Goal: Obtain resource: Download file/media

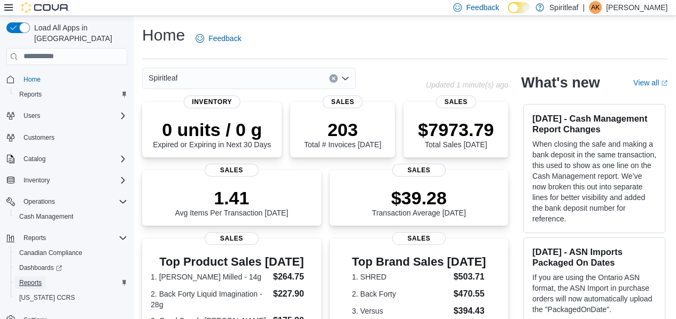
click at [34, 279] on span "Reports" at bounding box center [30, 283] width 22 height 9
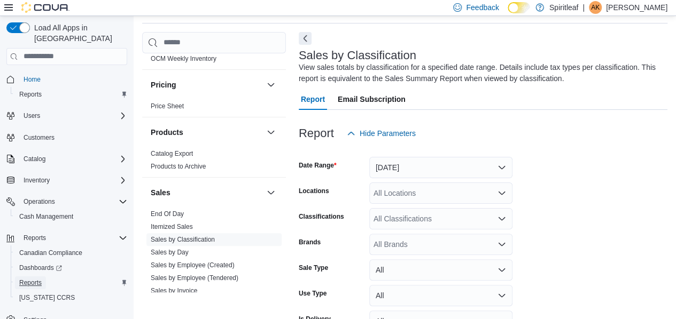
scroll to position [716, 0]
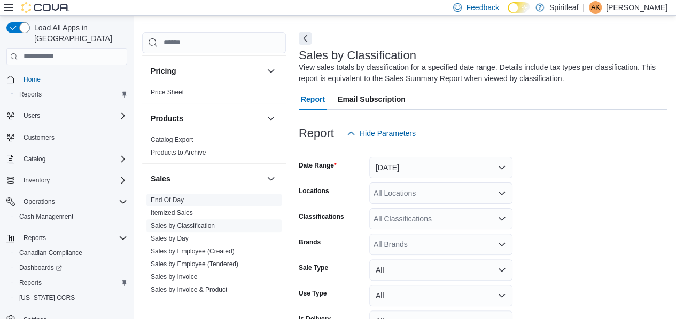
click at [169, 197] on link "End Of Day" at bounding box center [167, 200] width 33 height 7
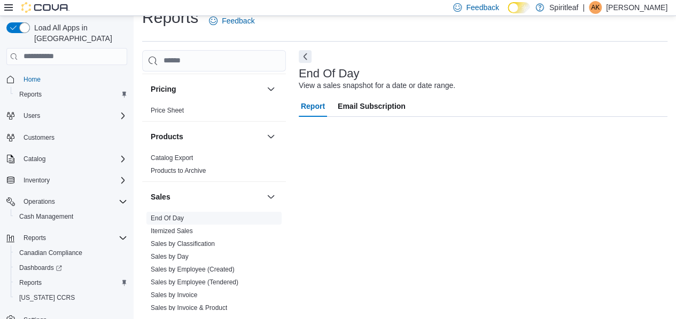
scroll to position [18, 0]
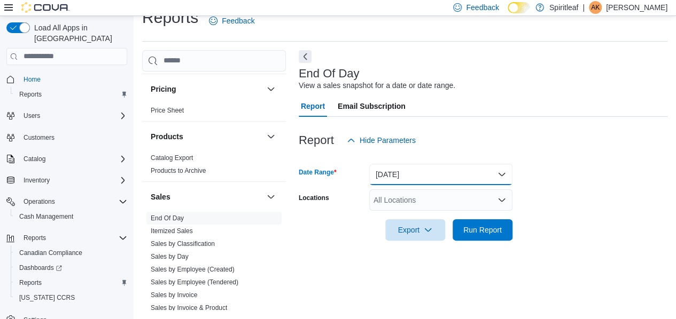
click at [504, 172] on button "Today" at bounding box center [440, 174] width 143 height 21
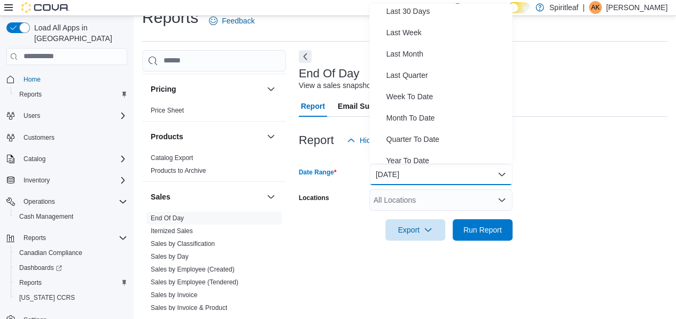
scroll to position [154, 0]
click at [422, 55] on span "Last Month" at bounding box center [447, 52] width 122 height 13
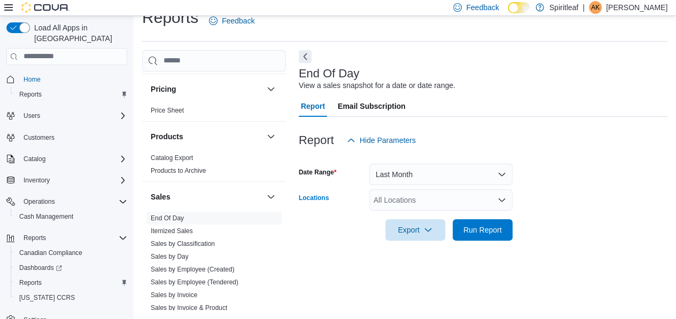
click at [506, 199] on div "All Locations" at bounding box center [440, 200] width 143 height 21
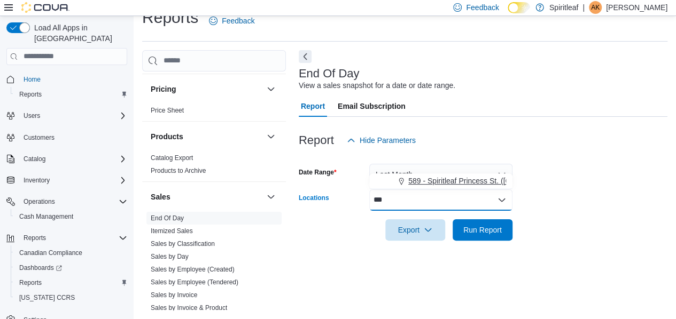
type input "***"
click at [484, 178] on span "589 - Spiritleaf Princess St. (Kingston)" at bounding box center [495, 181] width 175 height 11
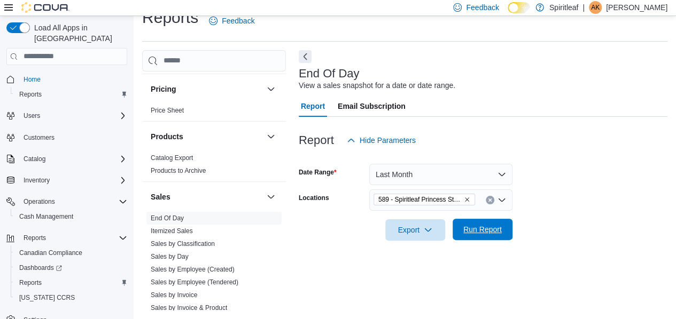
click at [485, 225] on span "Run Report" at bounding box center [482, 229] width 38 height 11
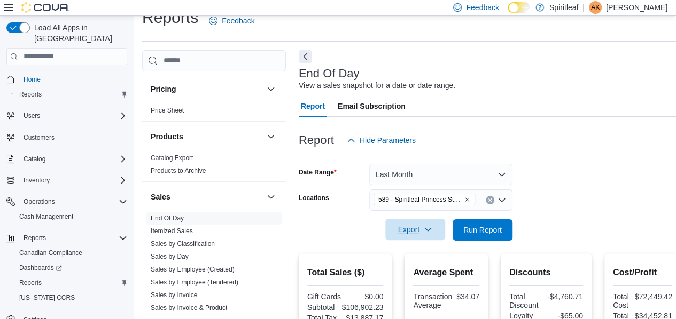
click at [410, 226] on span "Export" at bounding box center [414, 229] width 47 height 21
click at [414, 269] on span "Export to Pdf" at bounding box center [417, 273] width 48 height 9
click at [503, 175] on button "Last Month" at bounding box center [440, 174] width 143 height 21
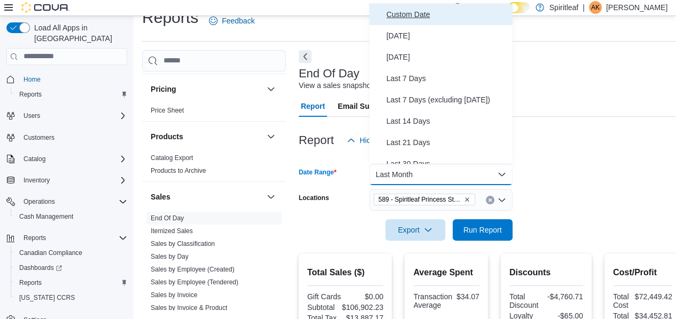
click at [409, 8] on span "Custom Date" at bounding box center [447, 14] width 122 height 13
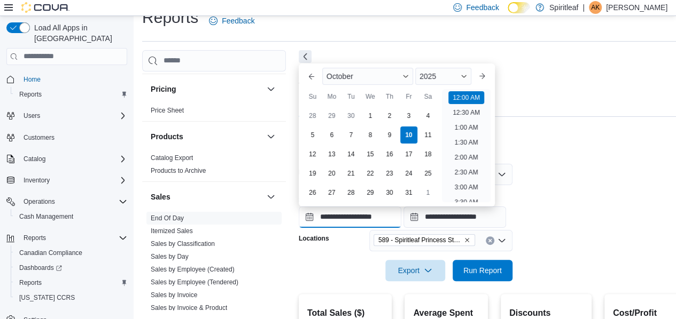
click at [366, 216] on input "**********" at bounding box center [350, 217] width 103 height 21
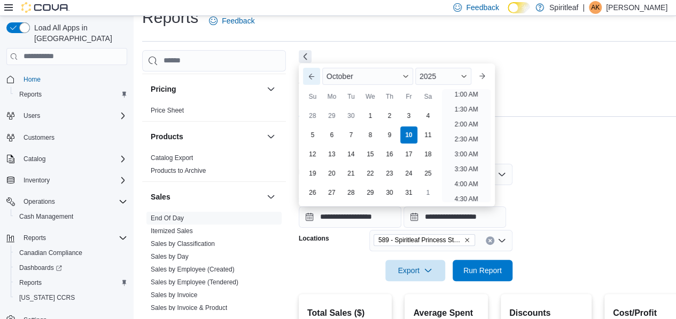
click at [309, 75] on button "Previous Month" at bounding box center [311, 76] width 17 height 17
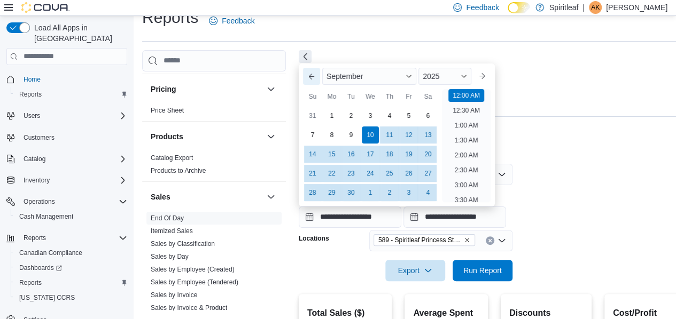
click at [309, 75] on button "Previous Month" at bounding box center [311, 76] width 17 height 17
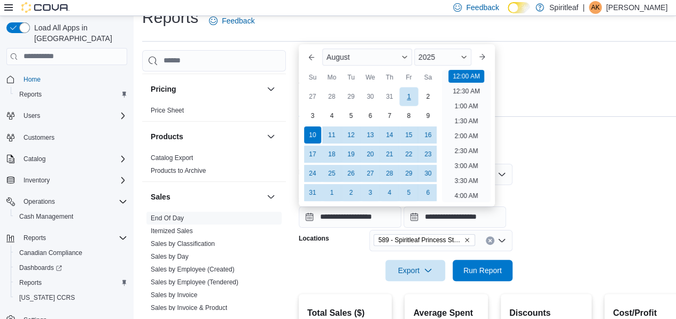
click at [408, 100] on div "1" at bounding box center [408, 96] width 19 height 19
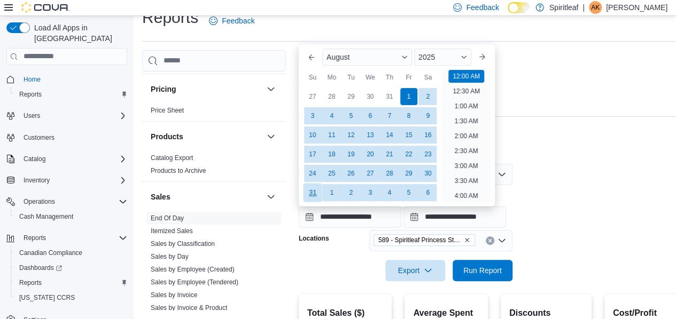
click at [311, 192] on div "31" at bounding box center [312, 192] width 19 height 19
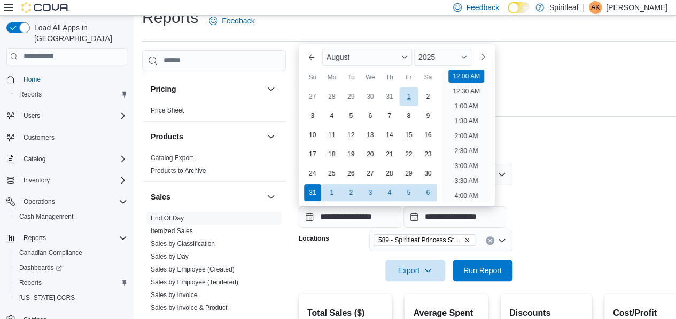
click at [405, 96] on div "1" at bounding box center [408, 96] width 19 height 19
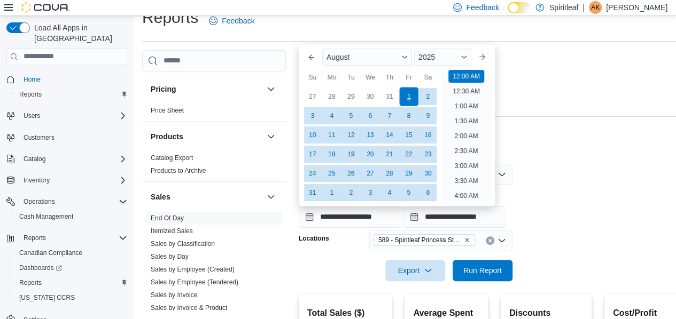
click at [405, 96] on div "1" at bounding box center [408, 96] width 19 height 19
click at [312, 189] on div "31" at bounding box center [312, 192] width 19 height 19
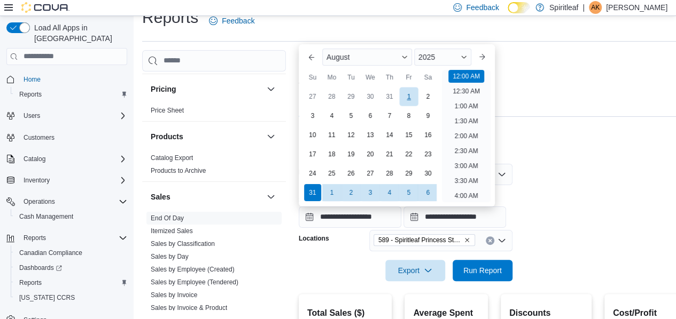
click at [407, 98] on div "1" at bounding box center [408, 96] width 19 height 19
type input "**********"
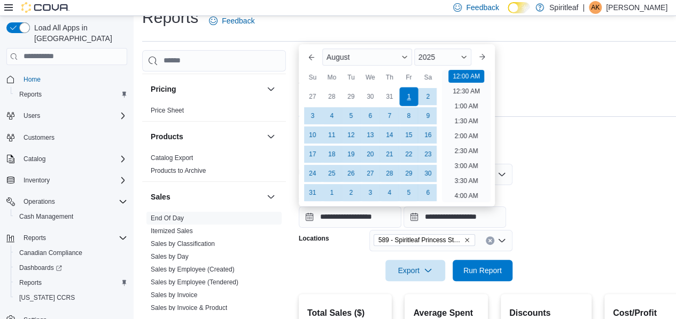
click at [407, 98] on div "1" at bounding box center [408, 96] width 19 height 19
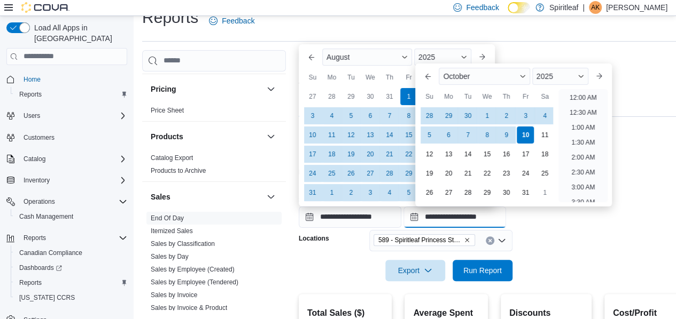
click at [462, 223] on input "**********" at bounding box center [454, 217] width 103 height 21
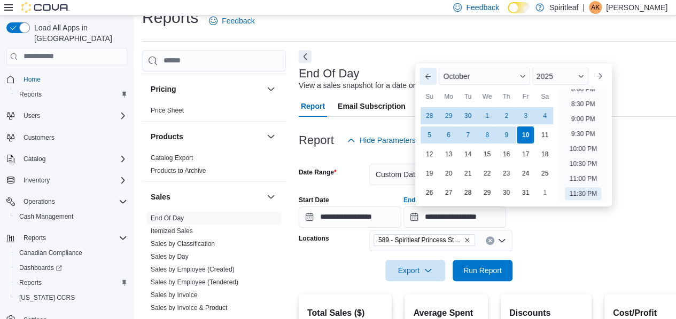
click at [426, 79] on button "Previous Month" at bounding box center [427, 76] width 17 height 17
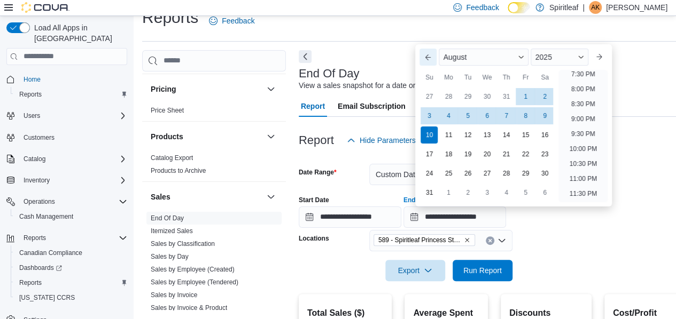
scroll to position [587, 0]
click at [429, 190] on div "31" at bounding box center [429, 192] width 19 height 19
type input "**********"
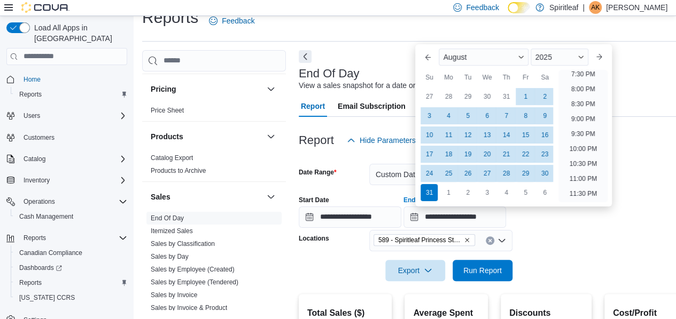
click at [546, 246] on form "**********" at bounding box center [490, 216] width 382 height 130
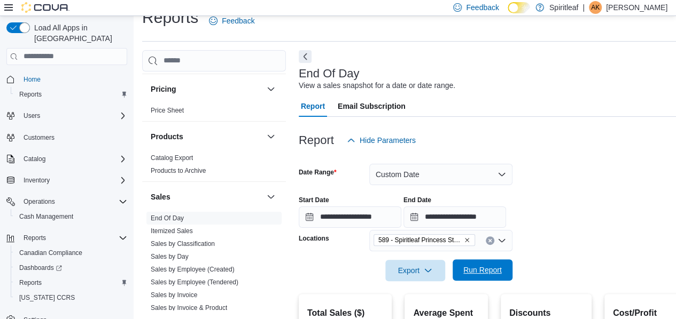
click at [480, 266] on span "Run Report" at bounding box center [482, 270] width 38 height 11
click at [410, 275] on span "Export" at bounding box center [414, 270] width 47 height 21
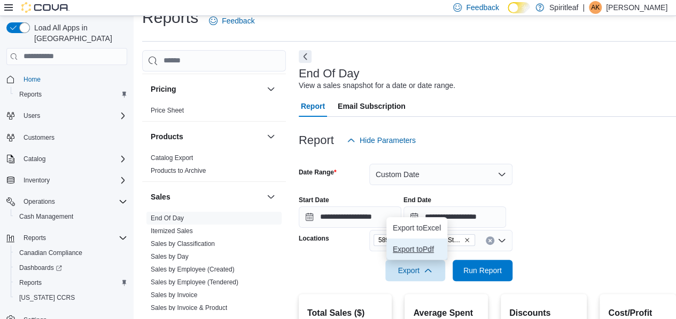
click at [426, 250] on span "Export to Pdf" at bounding box center [417, 249] width 48 height 9
